Goal: Navigation & Orientation: Understand site structure

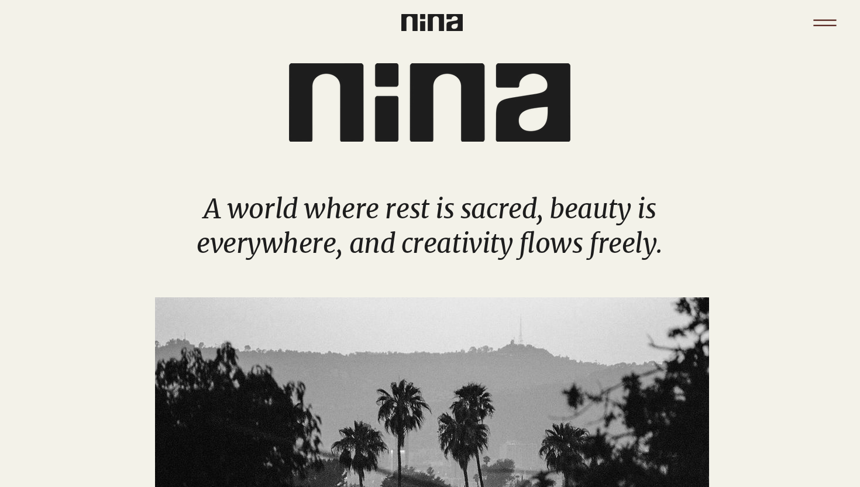
click at [820, 23] on icon "Menu" at bounding box center [824, 22] width 41 height 41
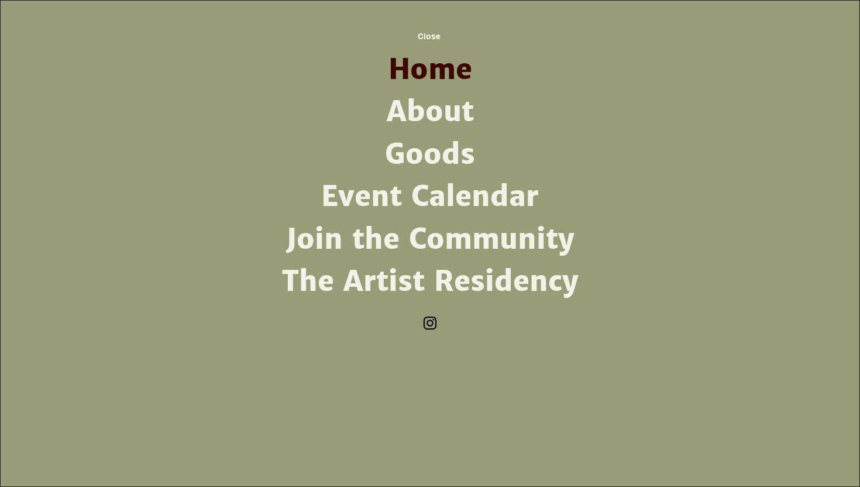
click at [456, 246] on link "Join the Community" at bounding box center [429, 239] width 305 height 42
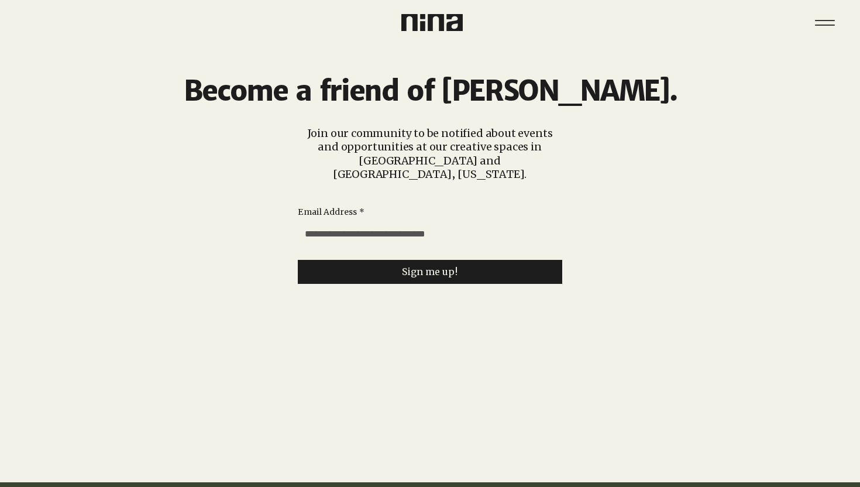
scroll to position [29, 0]
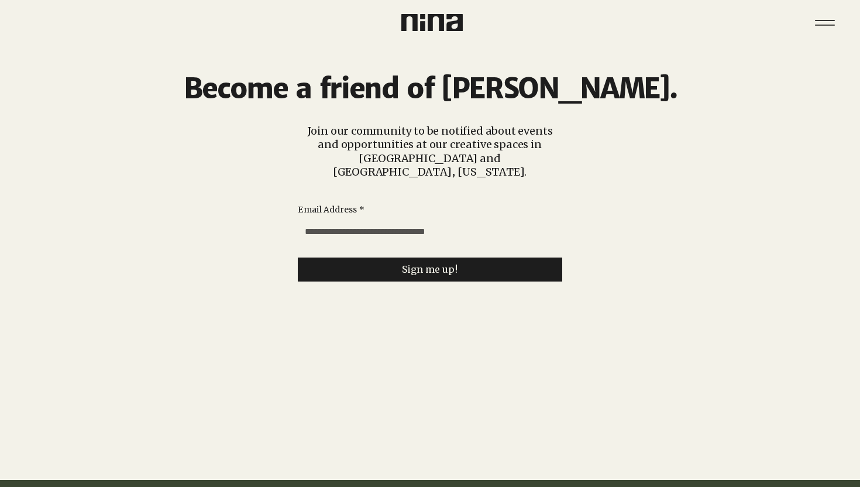
click at [405, 221] on input "Email Address *" at bounding box center [426, 231] width 257 height 23
type input "**********"
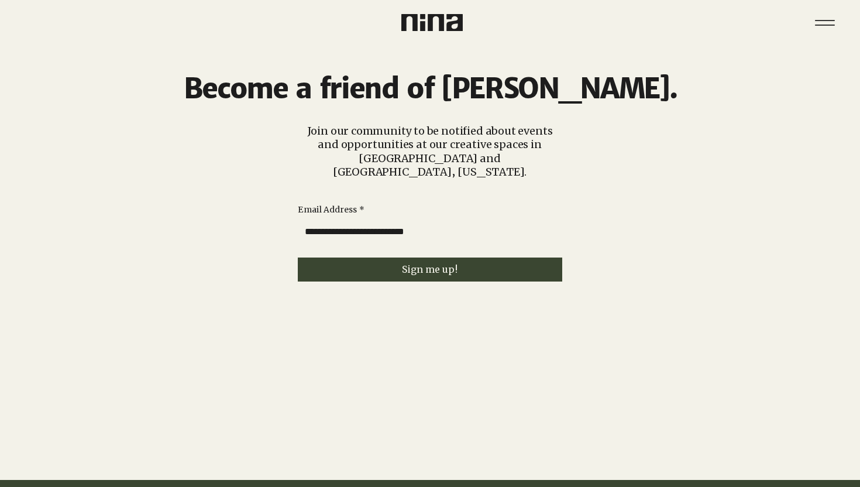
click at [405, 264] on button "Sign me up!" at bounding box center [430, 269] width 264 height 24
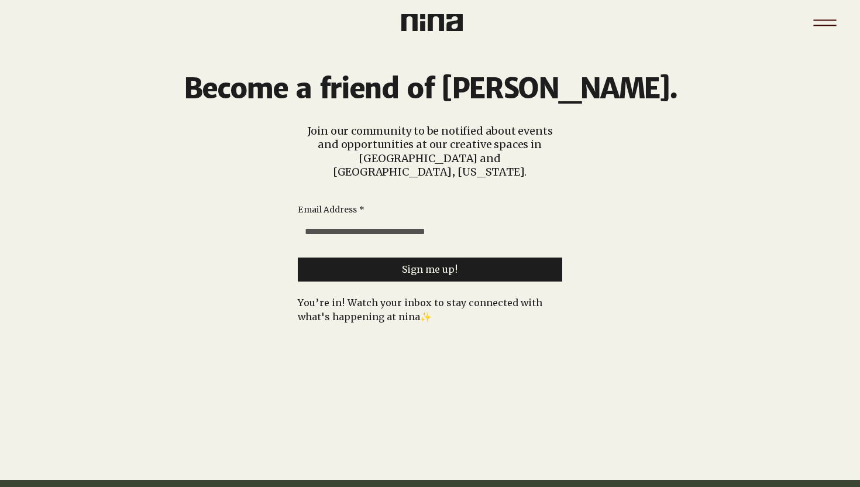
click at [830, 25] on icon "Menu" at bounding box center [824, 25] width 23 height 1
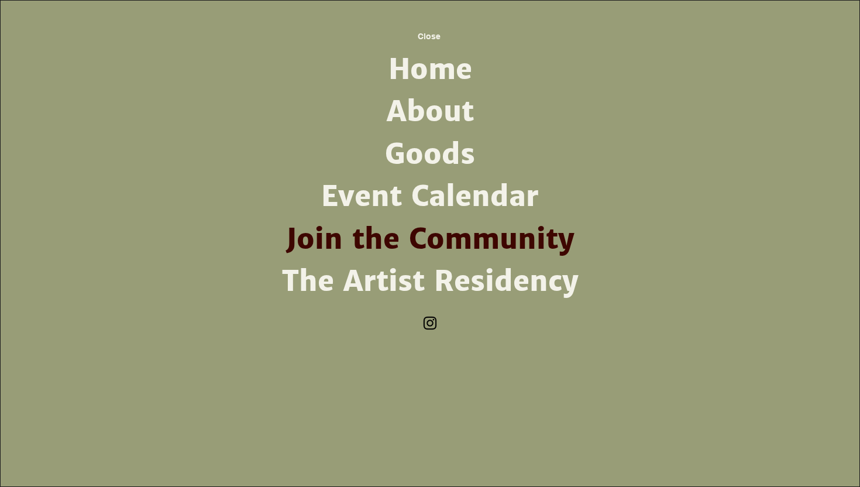
click at [424, 208] on link "Event Calendar" at bounding box center [429, 197] width 305 height 42
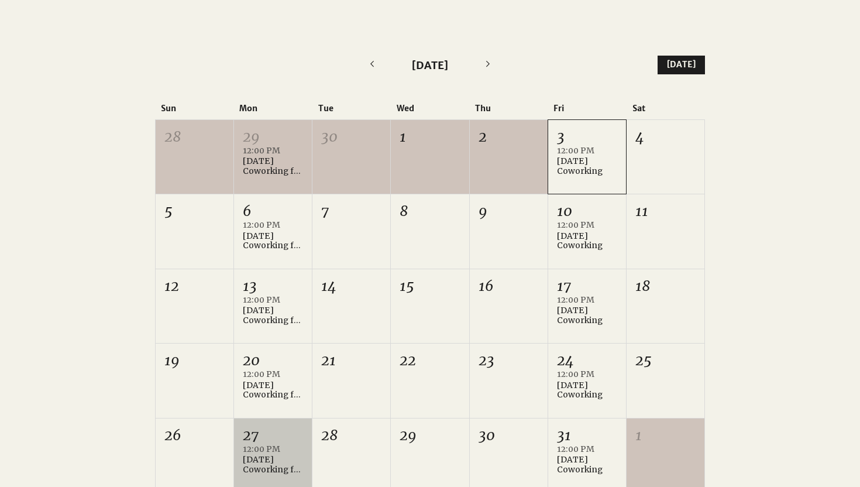
scroll to position [274, 0]
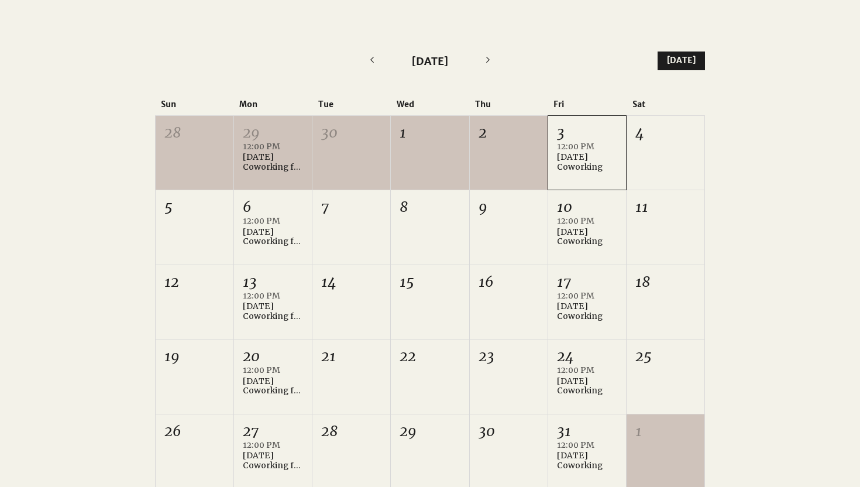
click at [485, 56] on icon "Next month" at bounding box center [488, 59] width 16 height 16
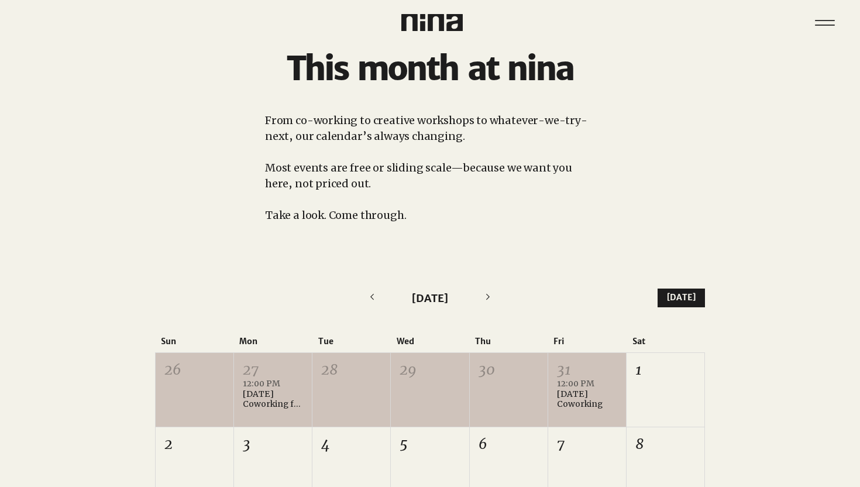
scroll to position [0, 0]
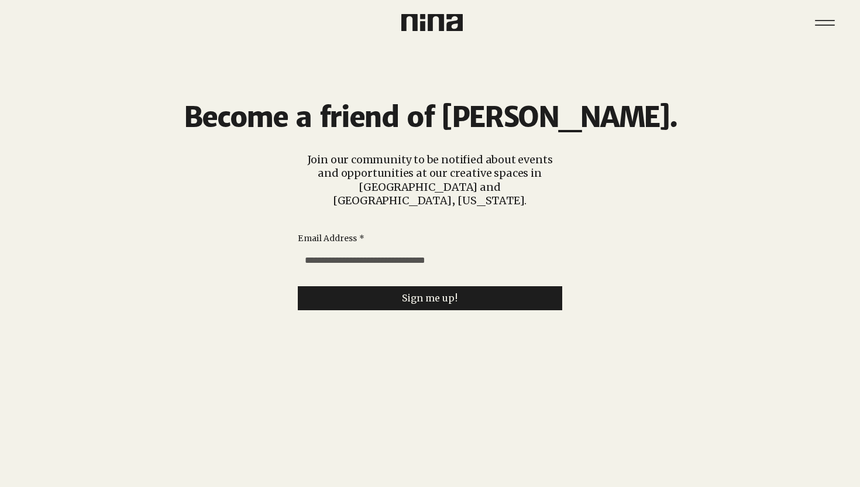
scroll to position [29, 0]
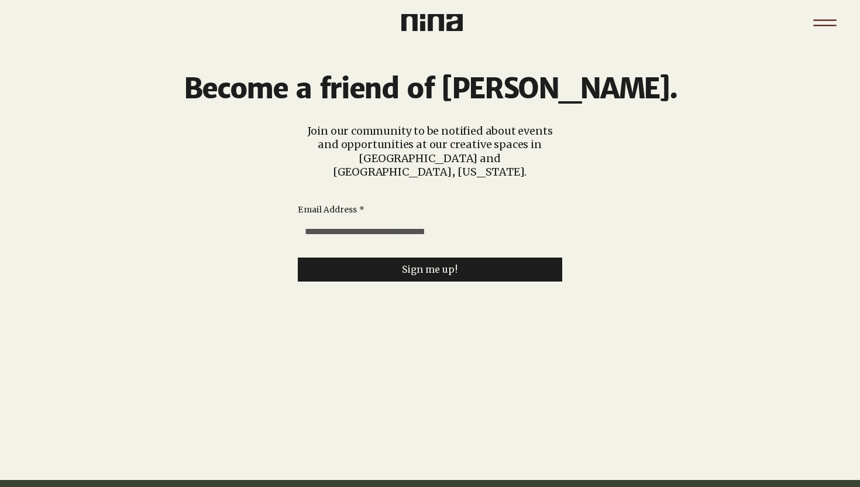
click at [831, 14] on icon "Menu" at bounding box center [824, 22] width 41 height 41
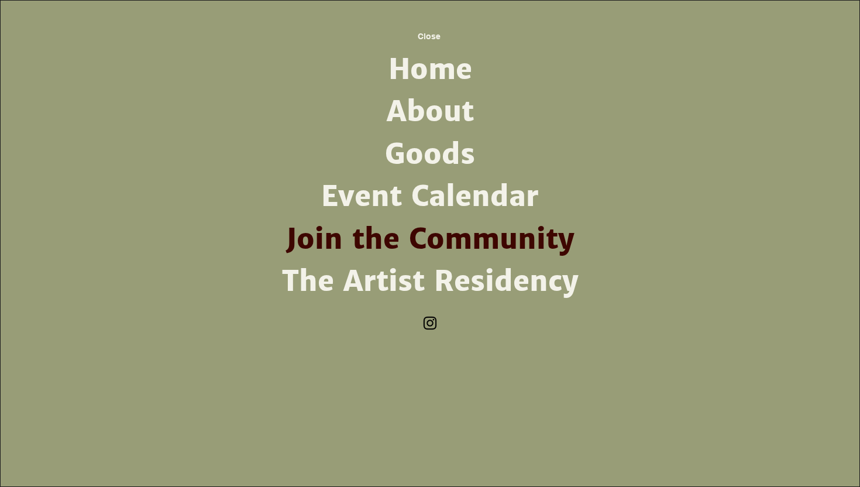
scroll to position [0, 0]
click at [404, 153] on link "Goods" at bounding box center [429, 154] width 305 height 42
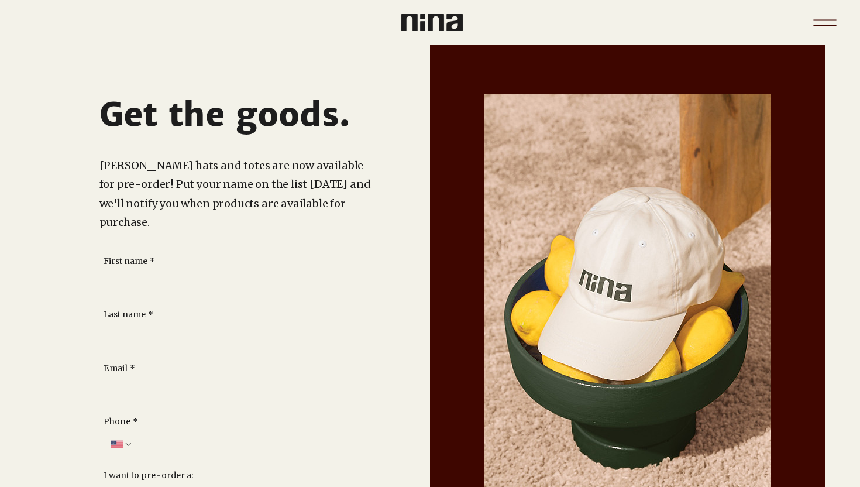
click at [830, 23] on icon "Menu" at bounding box center [824, 22] width 41 height 41
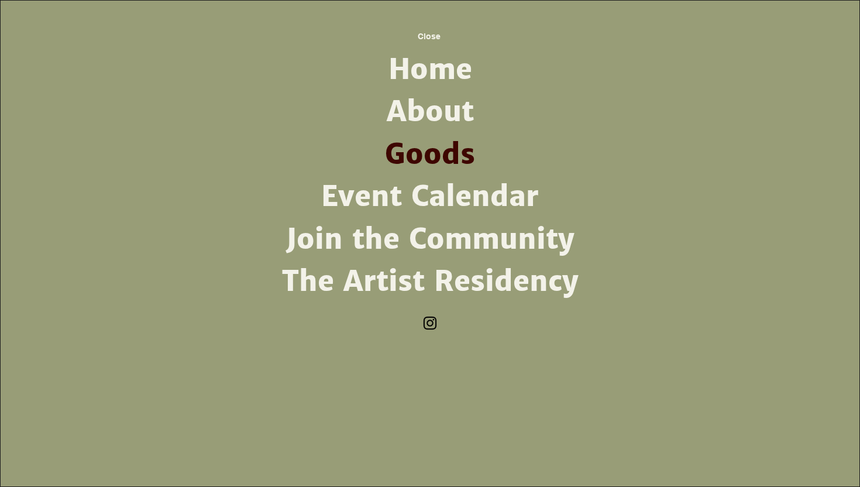
click at [446, 111] on link "About" at bounding box center [429, 112] width 305 height 42
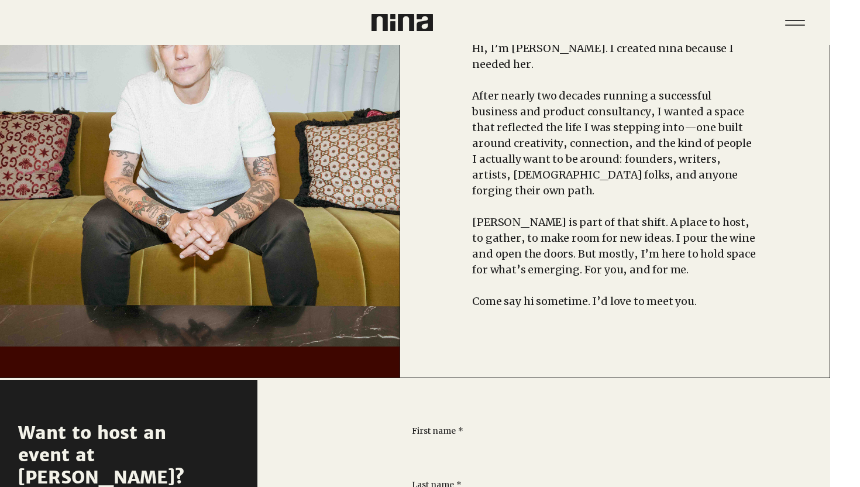
scroll to position [0, 30]
